Goal: Understand process/instructions: Learn how to perform a task or action

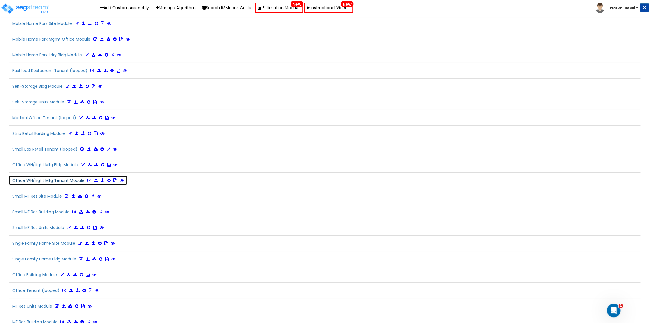
click at [87, 178] on icon at bounding box center [89, 180] width 4 height 4
click at [72, 175] on button "Office WH/Light Mfg Tenant Module Refresh" at bounding box center [76, 180] width 135 height 10
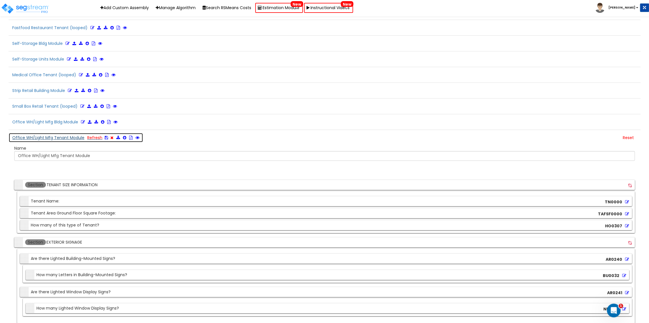
scroll to position [1365, 0]
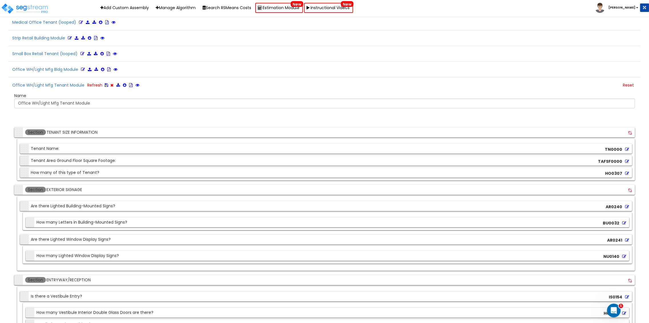
click at [625, 169] on div "HO0307" at bounding box center [617, 173] width 27 height 9
click at [630, 169] on div "HO0307" at bounding box center [617, 173] width 27 height 9
click at [625, 171] on icon at bounding box center [627, 173] width 4 height 4
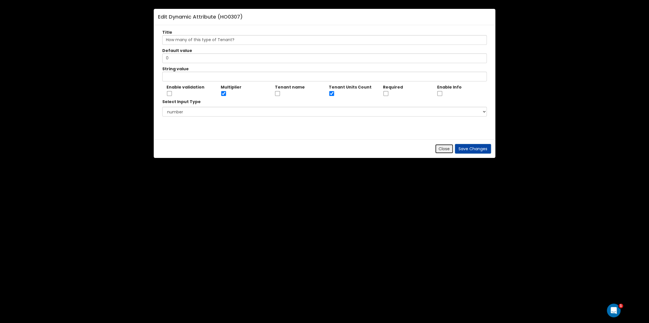
click at [444, 147] on button "Close" at bounding box center [444, 149] width 19 height 10
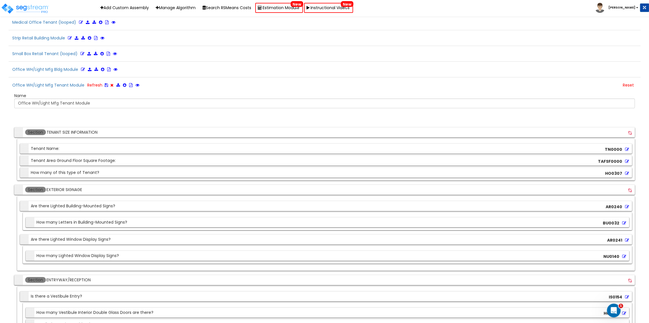
click at [609, 158] on b "TAFSF0000" at bounding box center [610, 161] width 24 height 6
copy b "TAFSF0000"
click at [628, 171] on icon at bounding box center [627, 173] width 4 height 4
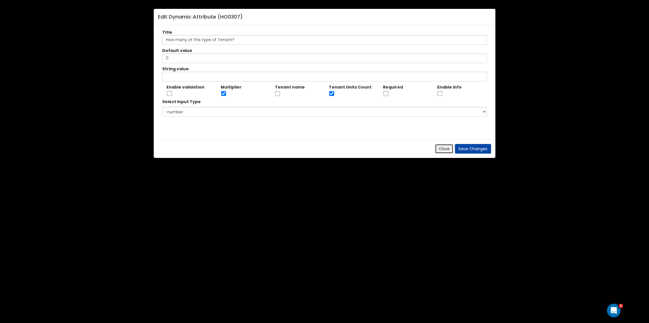
click at [446, 146] on button "Close" at bounding box center [444, 149] width 19 height 10
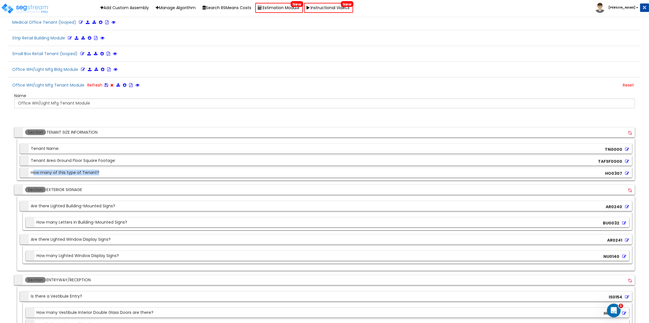
drag, startPoint x: 102, startPoint y: 163, endPoint x: 32, endPoint y: 164, distance: 70.2
click at [32, 167] on div "Section How many of this type of Tenant? HO0307" at bounding box center [326, 172] width 612 height 10
copy div "ow many of this type of Tenant?"
copy div "How many of this type of Tenant?"
